Goal: Register for event/course

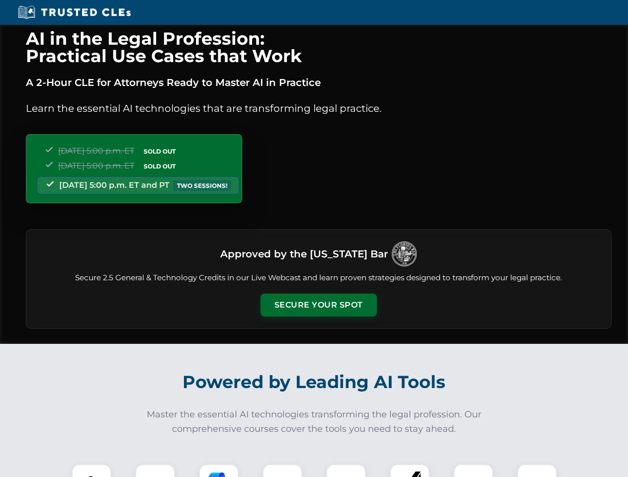
click at [318, 305] on button "Secure Your Spot" at bounding box center [318, 305] width 116 height 23
click at [91, 471] on img at bounding box center [91, 484] width 29 height 29
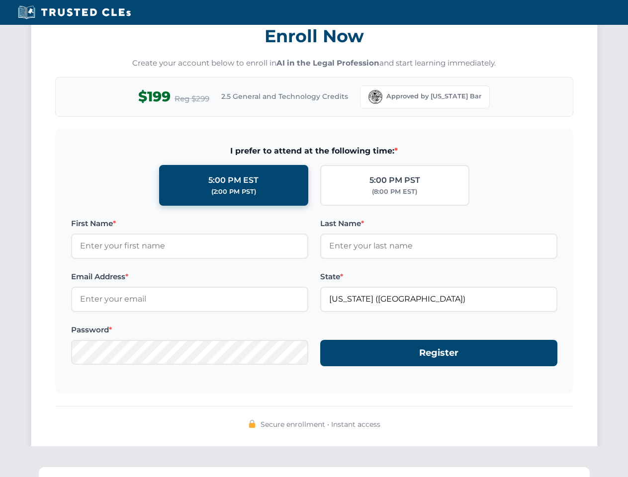
scroll to position [975, 0]
